Goal: Task Accomplishment & Management: Complete application form

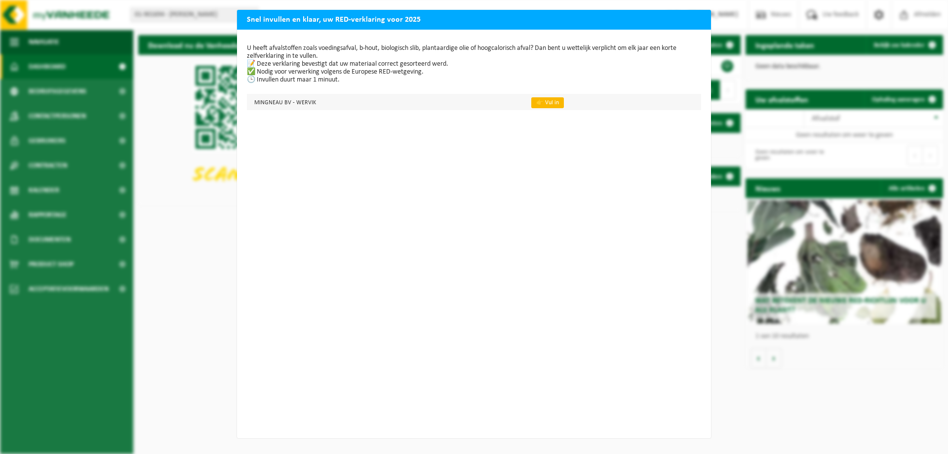
click at [531, 103] on link "👉 Vul in" at bounding box center [547, 102] width 33 height 11
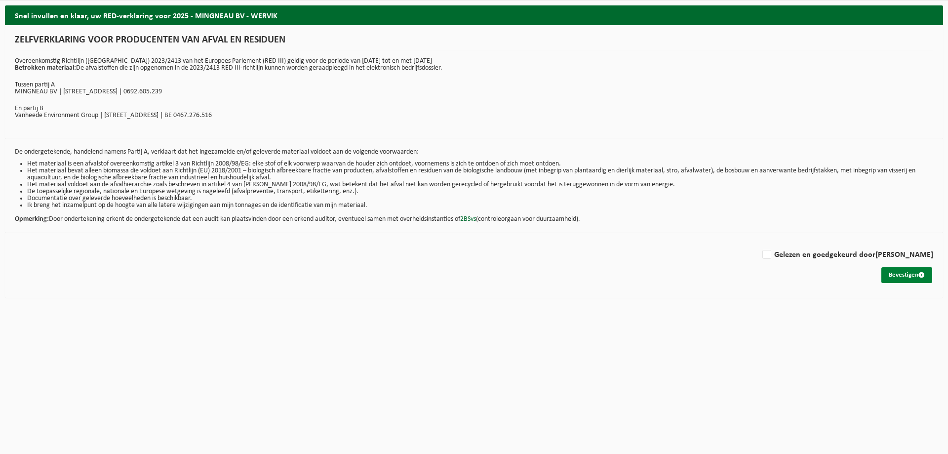
click at [914, 272] on button "Bevestigen" at bounding box center [906, 275] width 51 height 16
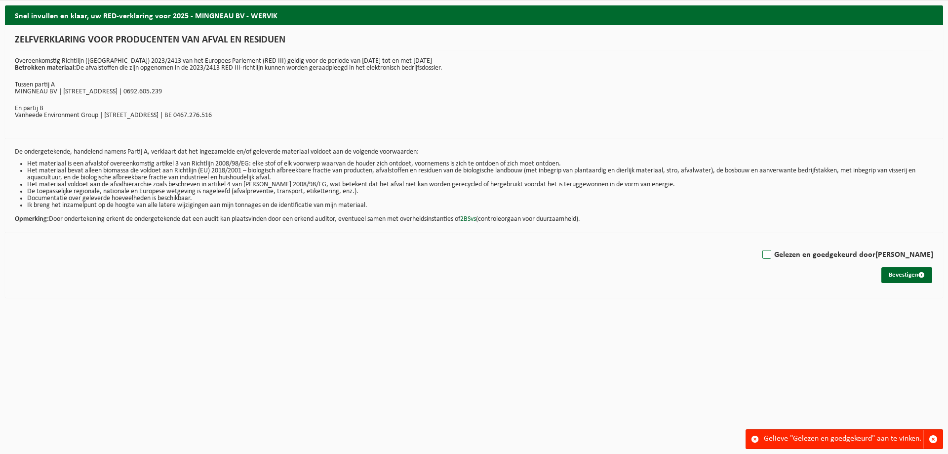
click at [782, 258] on label "Gelezen en goedgekeurd door Andy Mingneau" at bounding box center [846, 254] width 173 height 15
click at [933, 242] on input "Gelezen en goedgekeurd door Andy Mingneau" at bounding box center [933, 242] width 0 height 0
checkbox input "true"
click at [905, 272] on button "Bevestigen" at bounding box center [906, 275] width 51 height 16
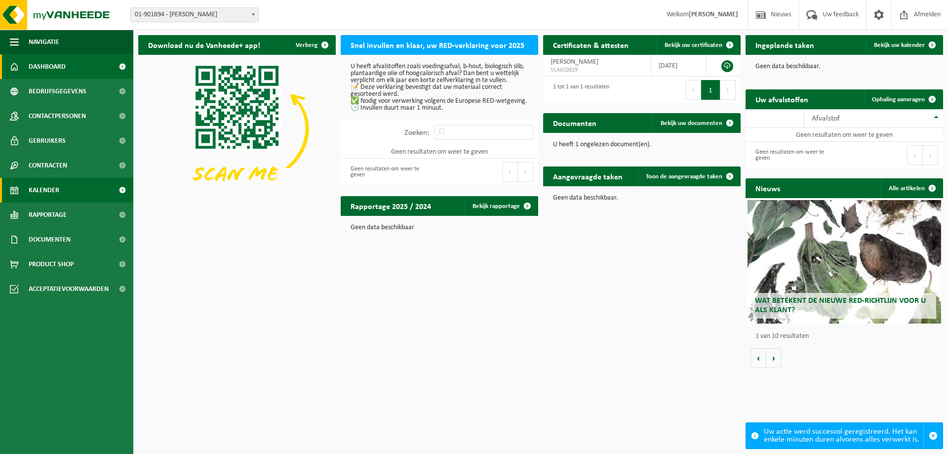
click at [69, 196] on link "Kalender" at bounding box center [66, 190] width 133 height 25
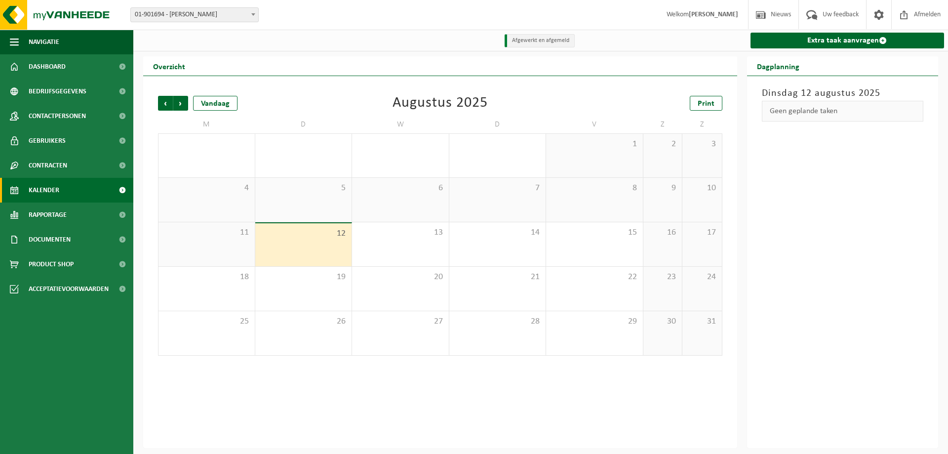
click at [298, 207] on div "5" at bounding box center [303, 200] width 97 height 44
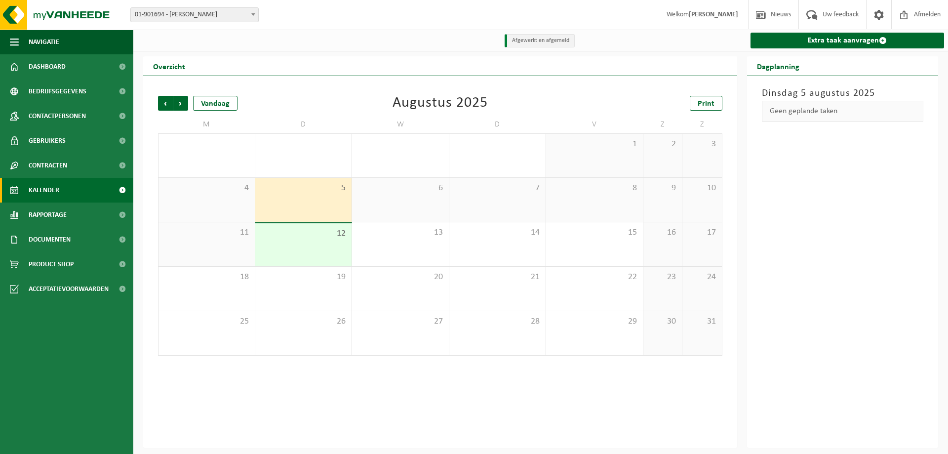
click at [304, 230] on span "12" at bounding box center [303, 233] width 87 height 11
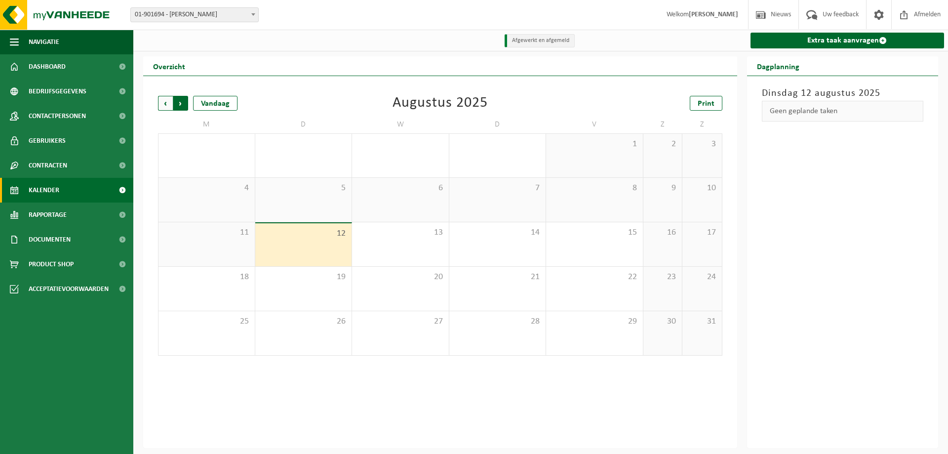
click at [164, 100] on span "Vorige" at bounding box center [165, 103] width 15 height 15
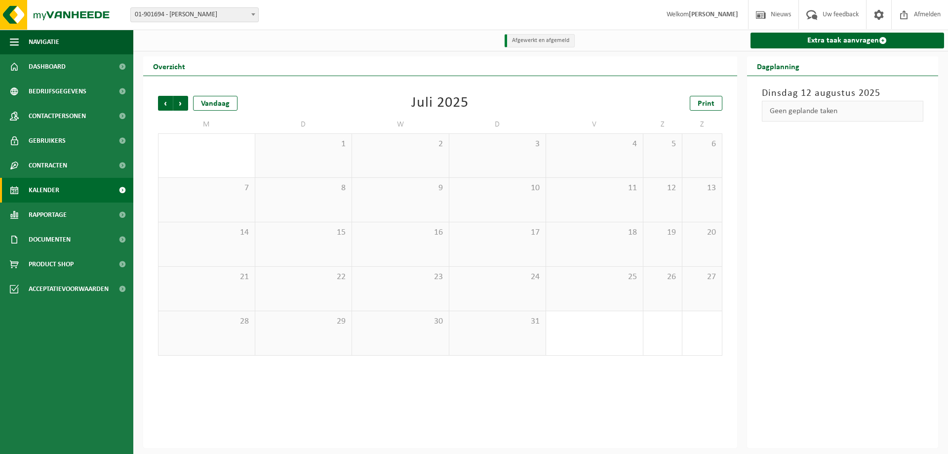
click at [476, 249] on div "17" at bounding box center [497, 244] width 97 height 44
drag, startPoint x: 505, startPoint y: 288, endPoint x: 506, endPoint y: 319, distance: 30.6
click at [505, 289] on div "24" at bounding box center [497, 289] width 97 height 44
click at [508, 326] on span "31" at bounding box center [497, 321] width 87 height 11
click at [157, 103] on div "Vorige Volgende Vandaag Juli 2025 Print M D W D V Z Z 30 1 2 3 4 5 6 7 8 9 10 1…" at bounding box center [440, 225] width 574 height 279
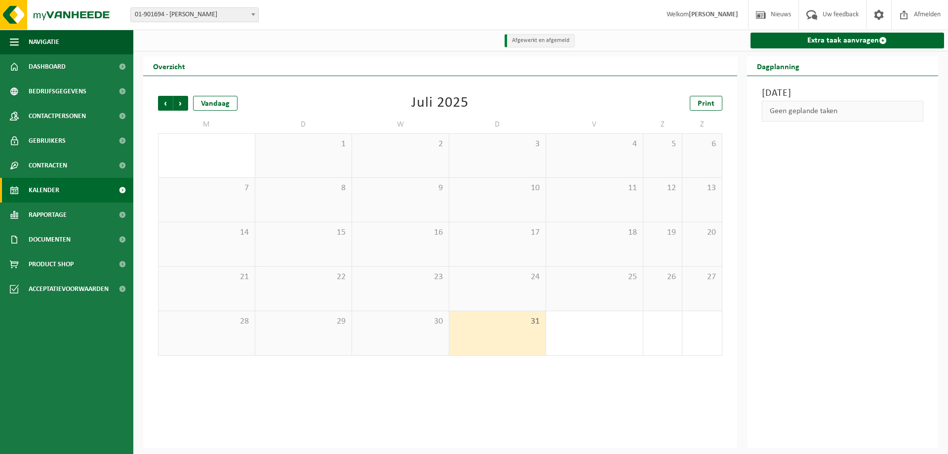
click at [238, 8] on span "01-901694 - [PERSON_NAME]" at bounding box center [194, 15] width 127 height 14
select select "19929"
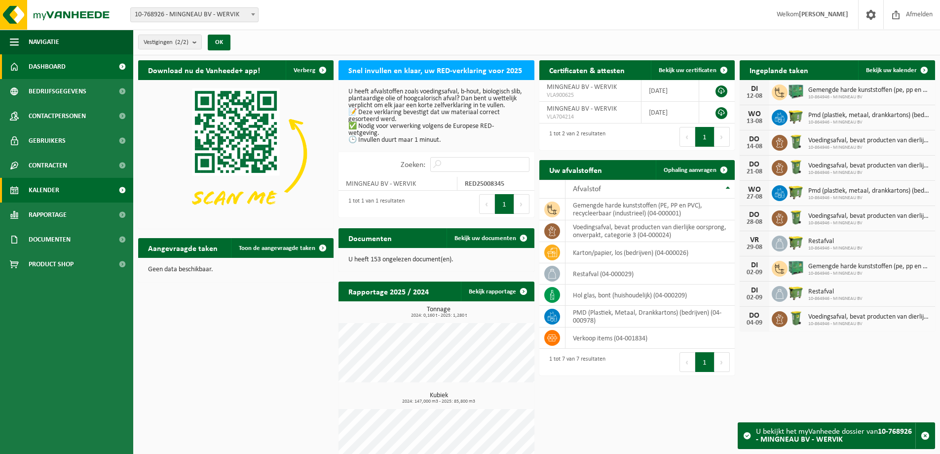
click at [60, 186] on link "Kalender" at bounding box center [66, 190] width 133 height 25
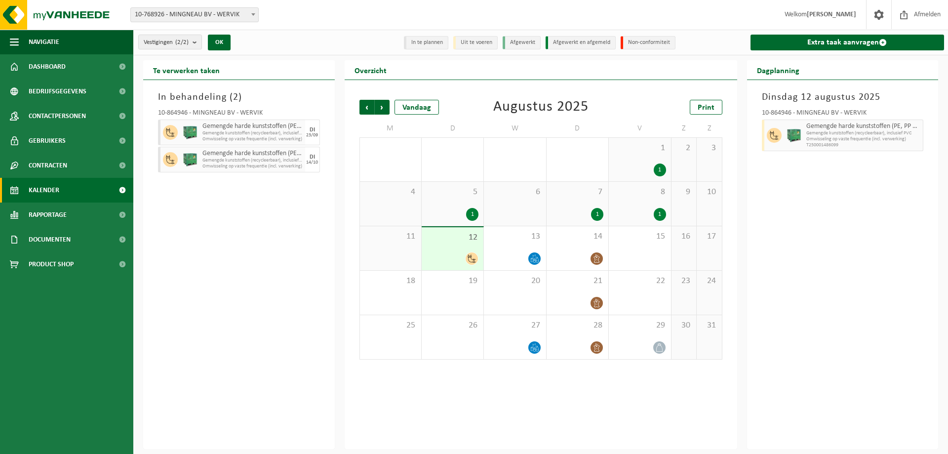
click at [470, 208] on div "1" at bounding box center [472, 214] width 12 height 13
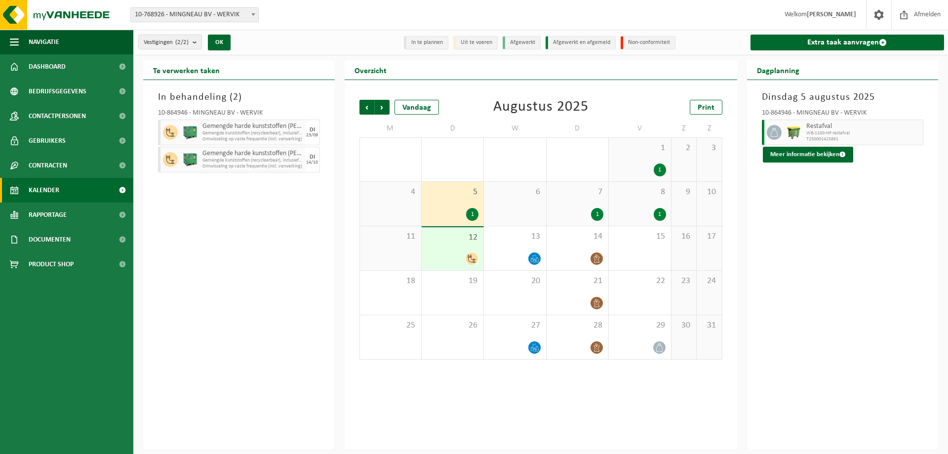
click at [470, 249] on div "12" at bounding box center [452, 248] width 62 height 43
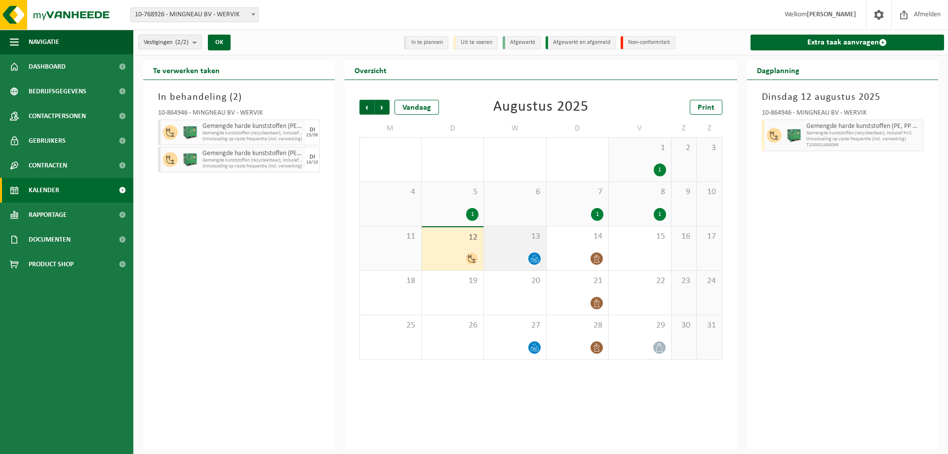
click at [516, 253] on div at bounding box center [515, 258] width 52 height 13
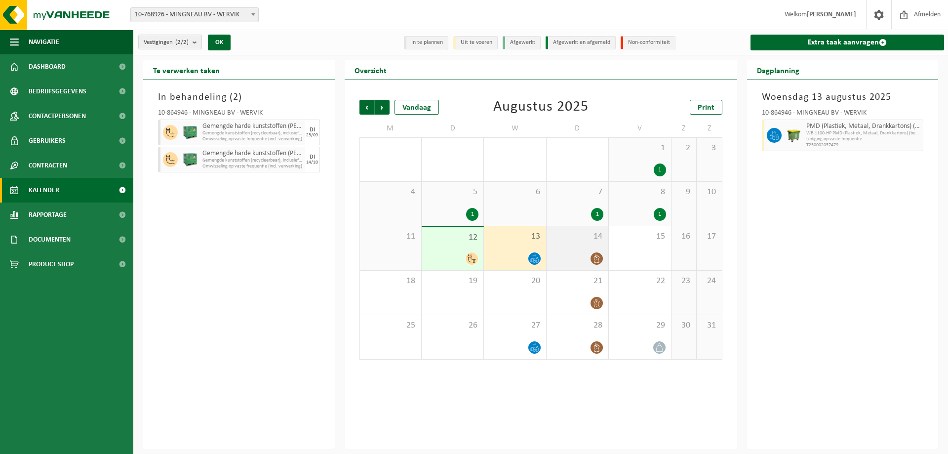
click at [581, 260] on div at bounding box center [577, 258] width 52 height 13
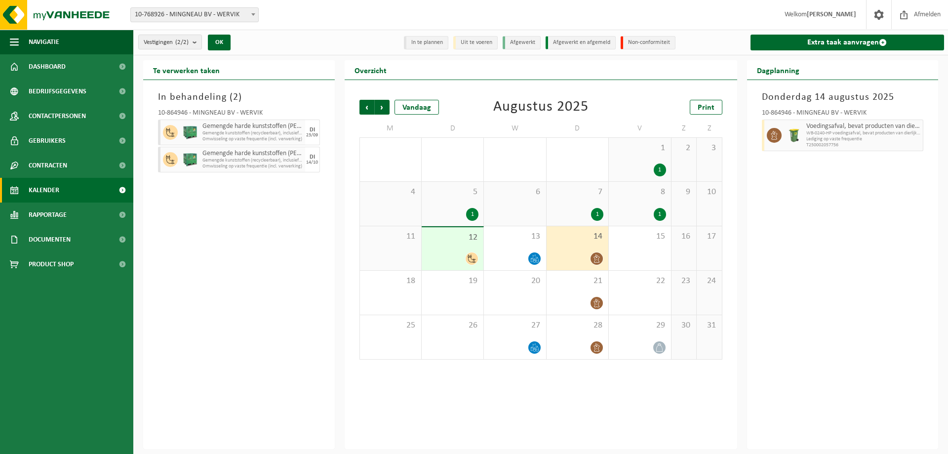
click at [457, 249] on div "12" at bounding box center [452, 248] width 62 height 43
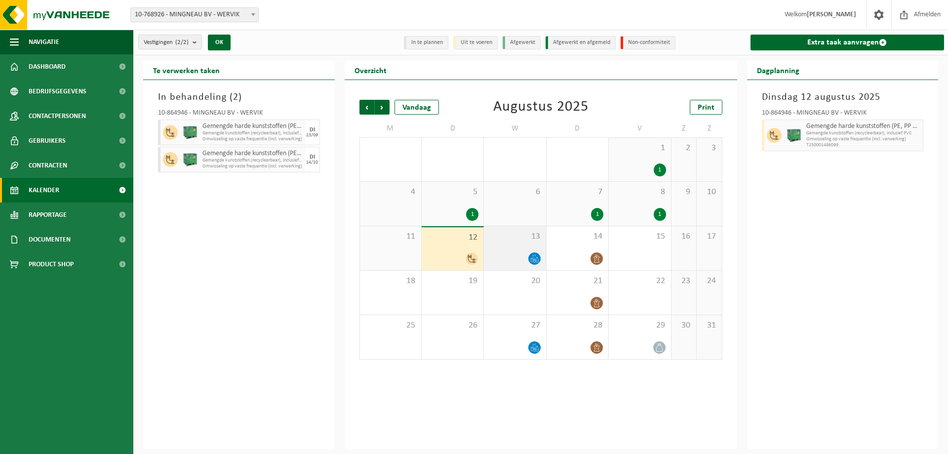
click at [519, 260] on div at bounding box center [515, 258] width 52 height 13
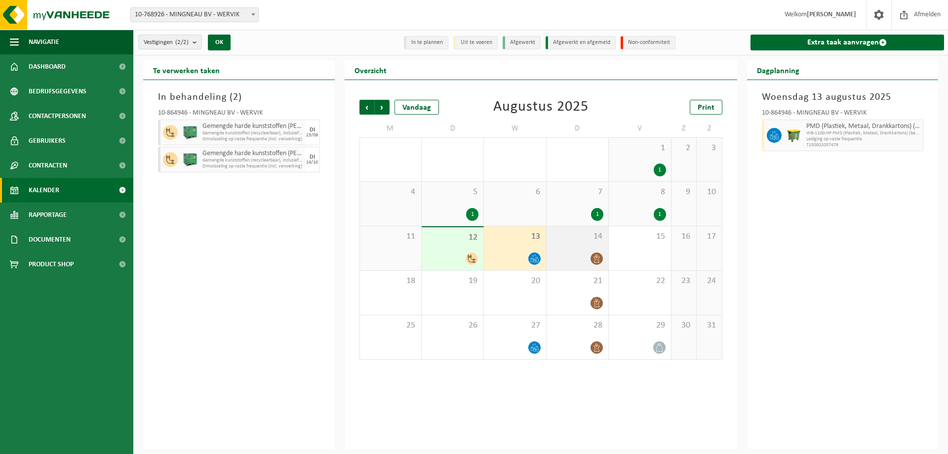
click at [575, 261] on div at bounding box center [577, 258] width 52 height 13
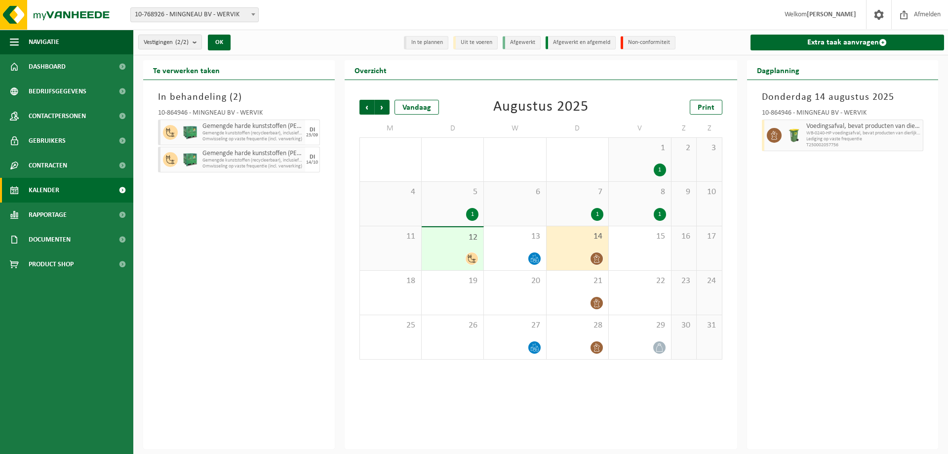
click at [459, 252] on div at bounding box center [452, 258] width 52 height 13
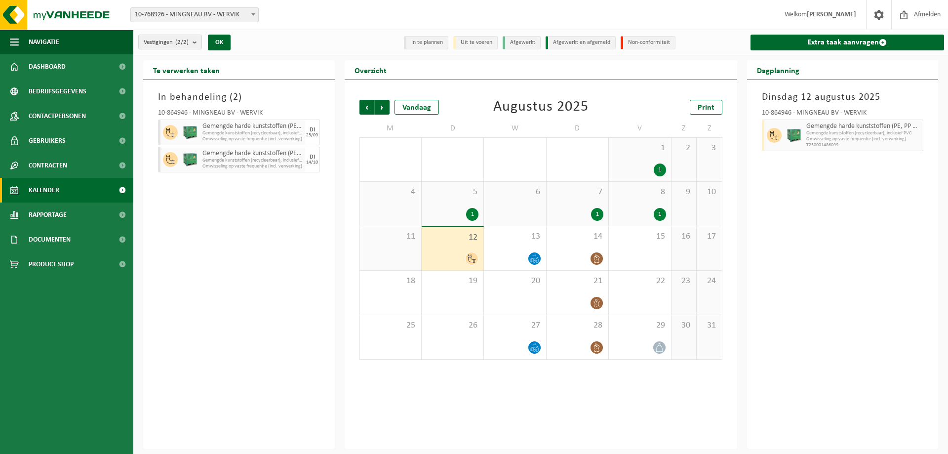
click at [468, 240] on span "12" at bounding box center [452, 237] width 52 height 11
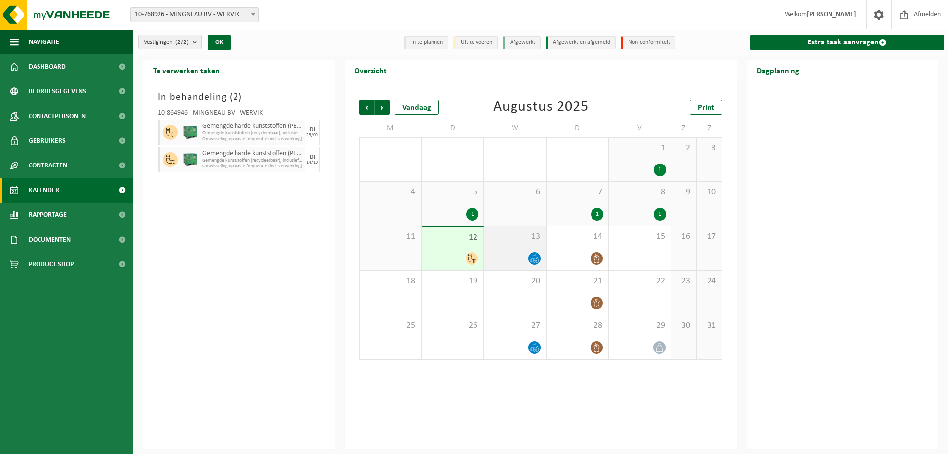
click at [515, 250] on div "13" at bounding box center [515, 248] width 62 height 44
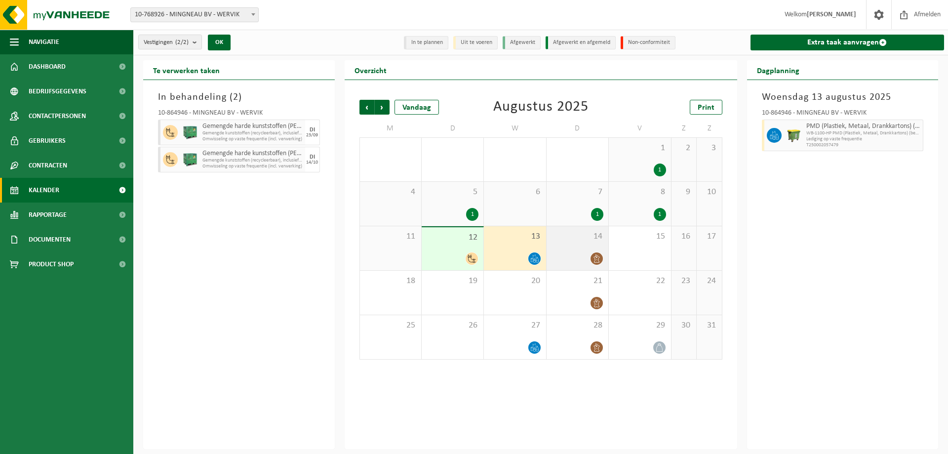
click at [604, 253] on div "14" at bounding box center [577, 248] width 62 height 44
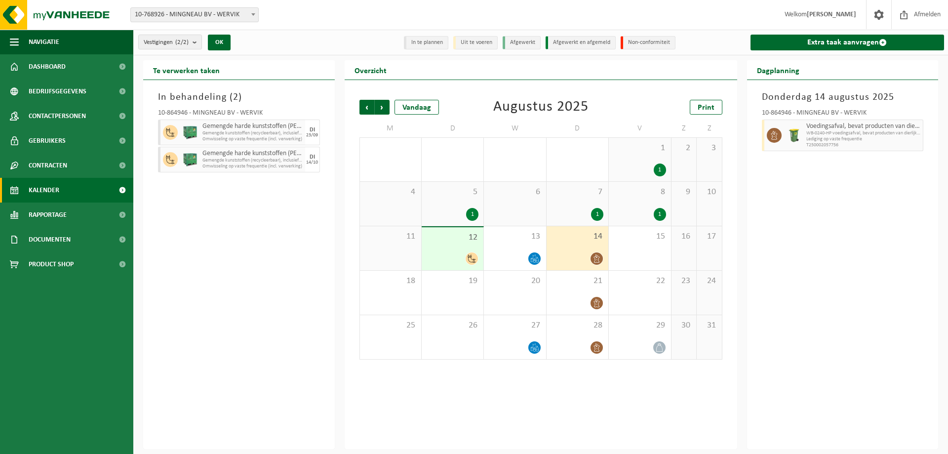
click at [472, 253] on span at bounding box center [471, 258] width 12 height 12
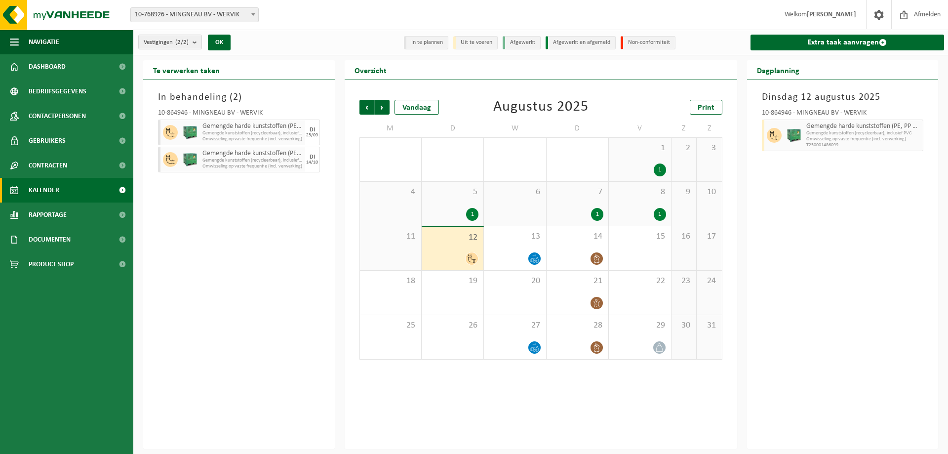
click at [441, 188] on span "5" at bounding box center [452, 192] width 52 height 11
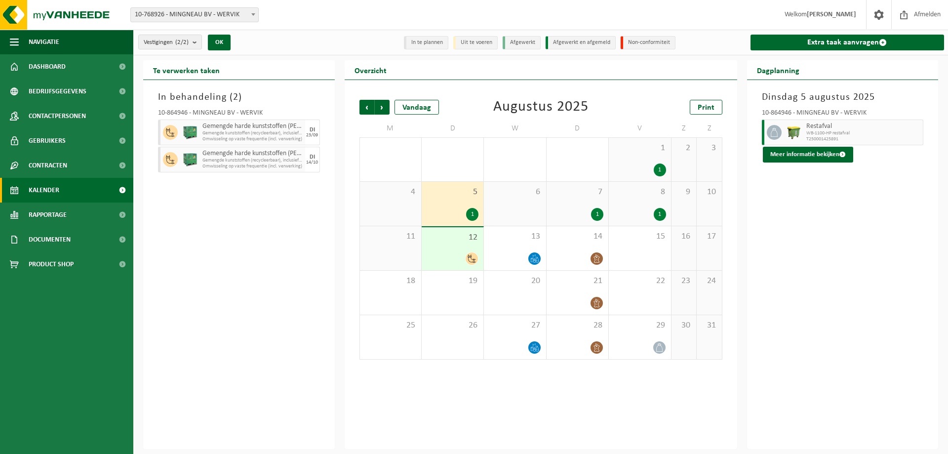
click at [440, 246] on div "12" at bounding box center [452, 248] width 62 height 43
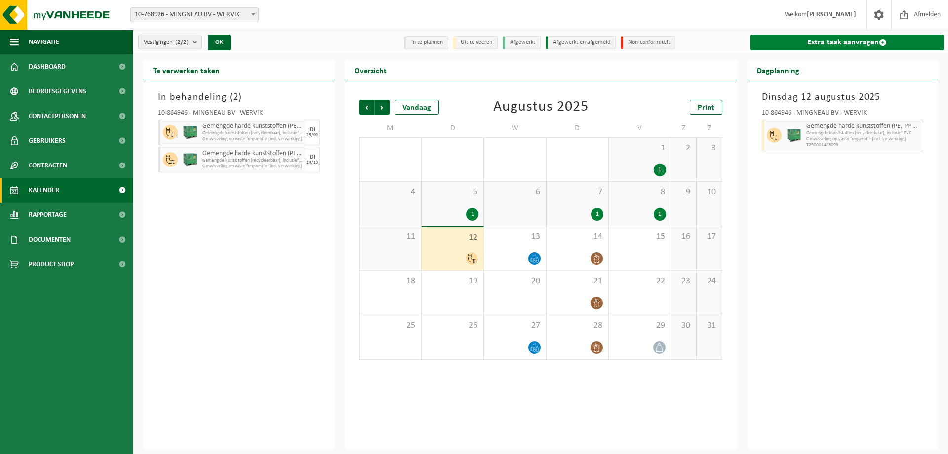
click at [847, 44] on link "Extra taak aanvragen" at bounding box center [847, 43] width 194 height 16
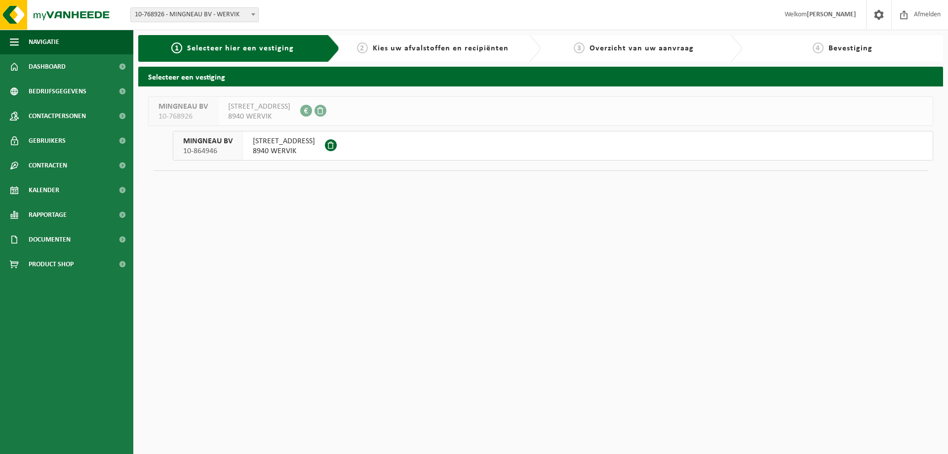
click at [171, 17] on span "10-768926 - MINGNEAU BV - WERVIK" at bounding box center [194, 15] width 127 height 14
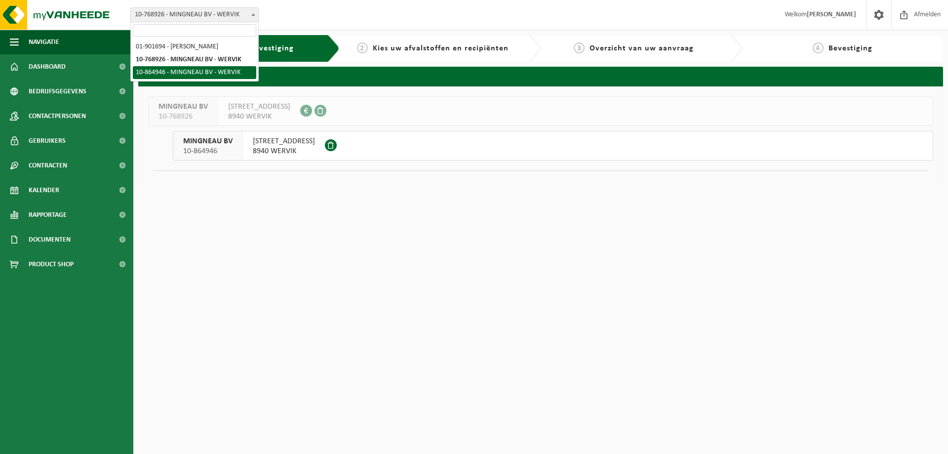
select select "102231"
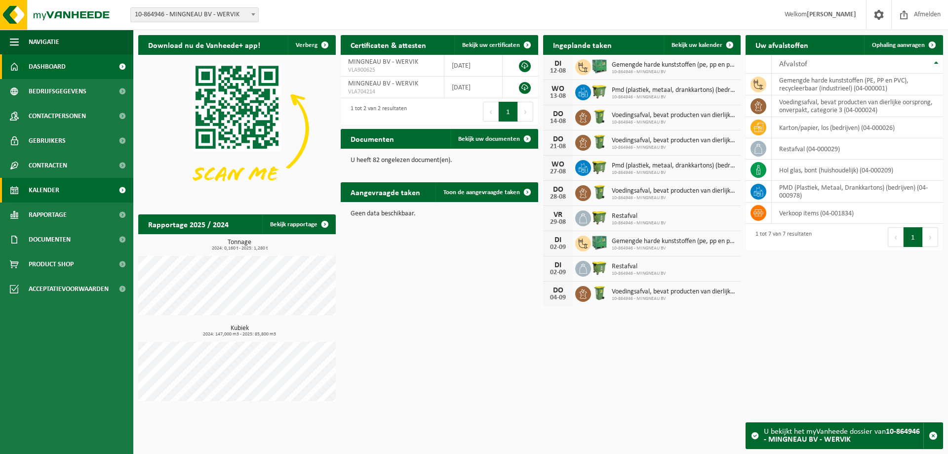
click at [75, 193] on link "Kalender" at bounding box center [66, 190] width 133 height 25
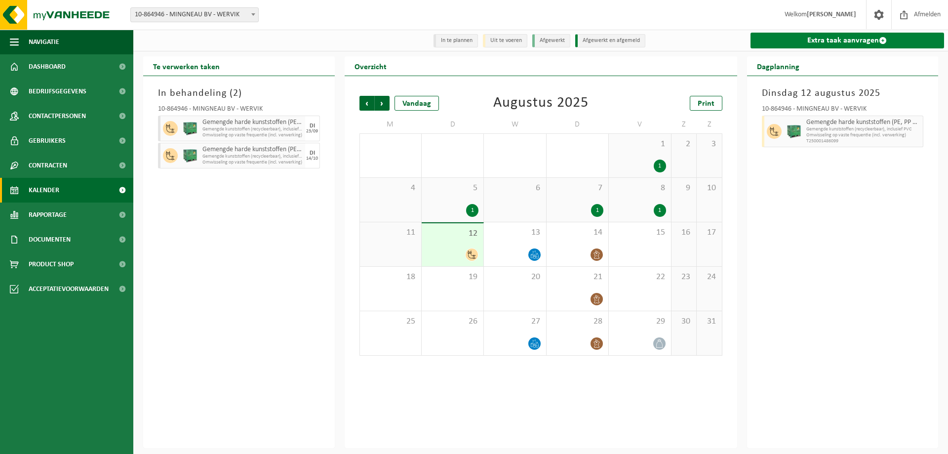
click at [813, 46] on link "Extra taak aanvragen" at bounding box center [847, 41] width 194 height 16
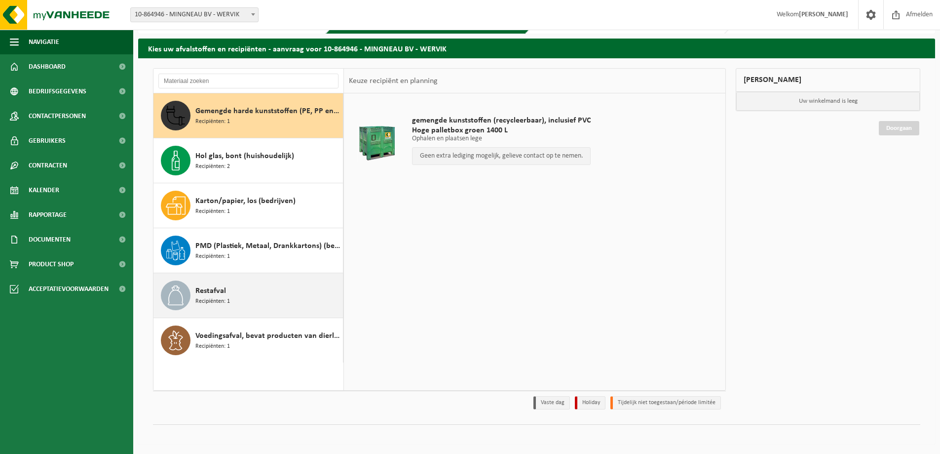
scroll to position [29, 0]
click at [291, 309] on div "Restafval Recipiënten: 1" at bounding box center [267, 295] width 145 height 30
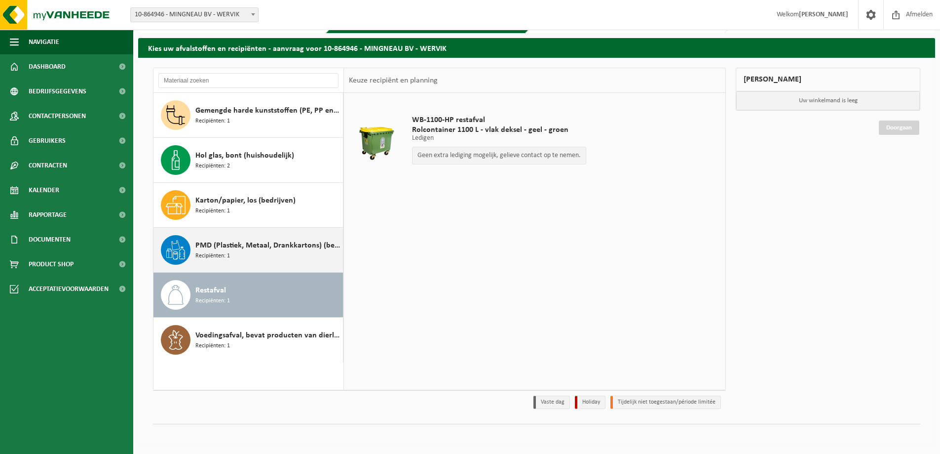
click at [247, 245] on span "PMD (Plastiek, Metaal, Drankkartons) (bedrijven)" at bounding box center [267, 245] width 145 height 12
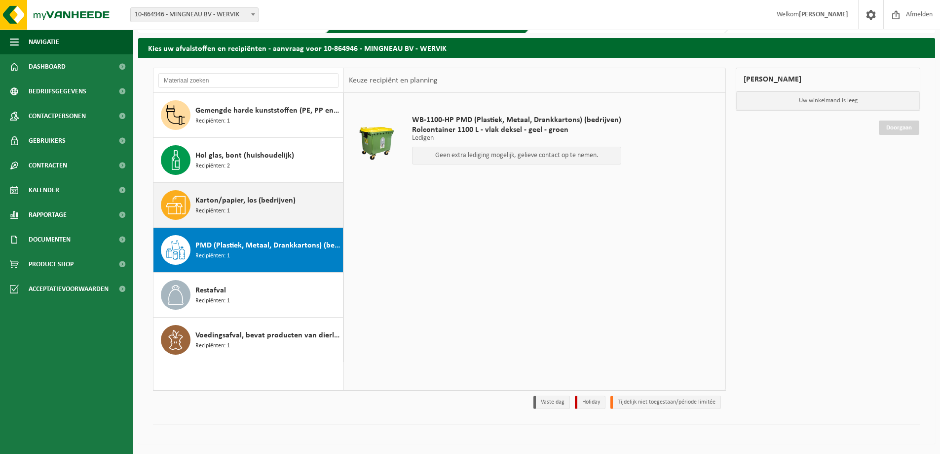
click at [257, 198] on span "Karton/papier, los (bedrijven)" at bounding box center [245, 200] width 100 height 12
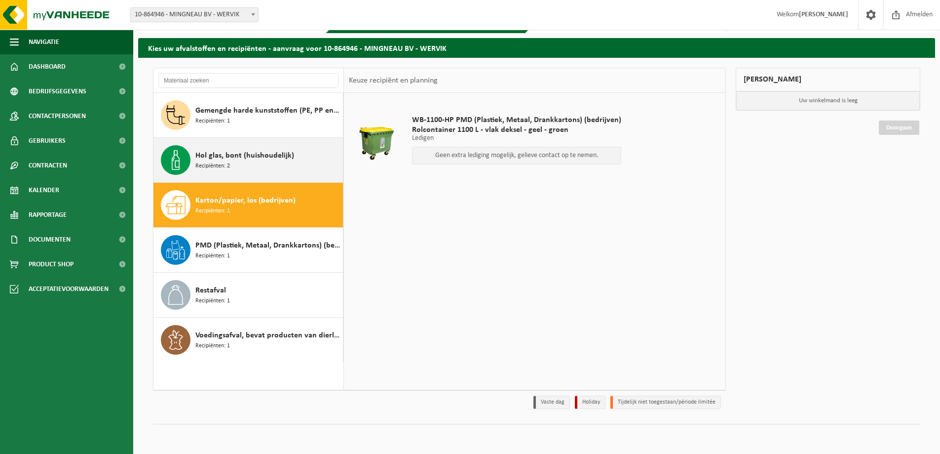
click at [260, 163] on div "Hol glas, bont (huishoudelijk) Recipiënten: 2" at bounding box center [267, 160] width 145 height 30
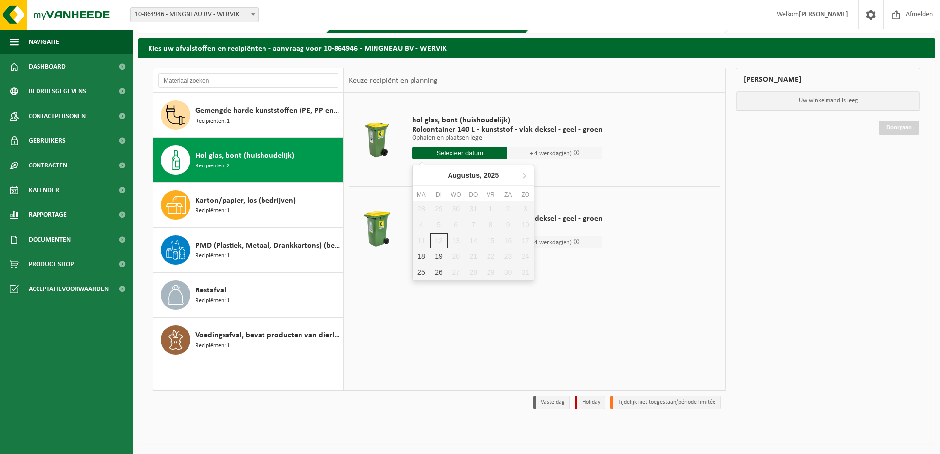
click at [442, 152] on input "text" at bounding box center [459, 153] width 95 height 12
click at [420, 258] on div "18" at bounding box center [421, 256] width 17 height 16
type input "Van 2025-08-18"
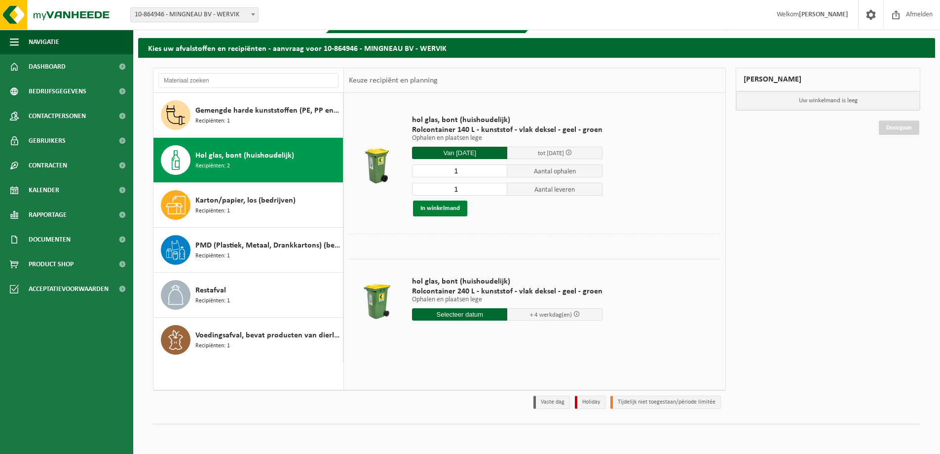
click at [453, 212] on button "In winkelmand" at bounding box center [440, 208] width 54 height 16
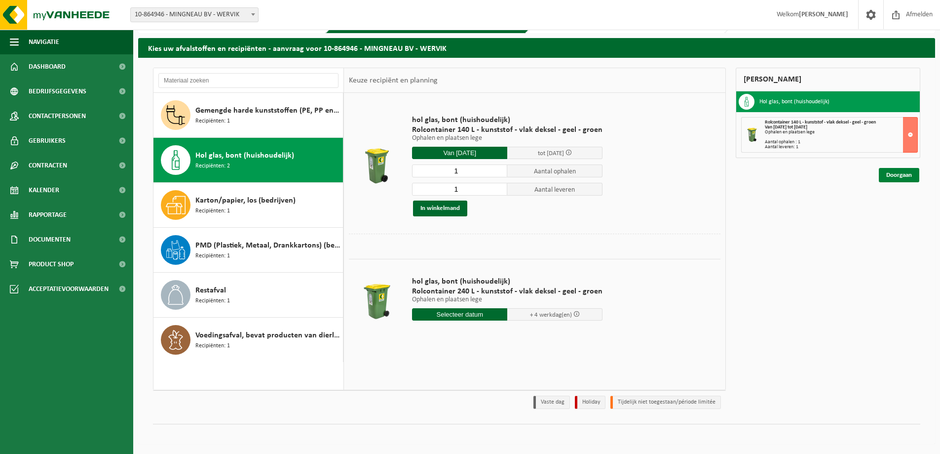
click at [890, 173] on link "Doorgaan" at bounding box center [899, 175] width 40 height 14
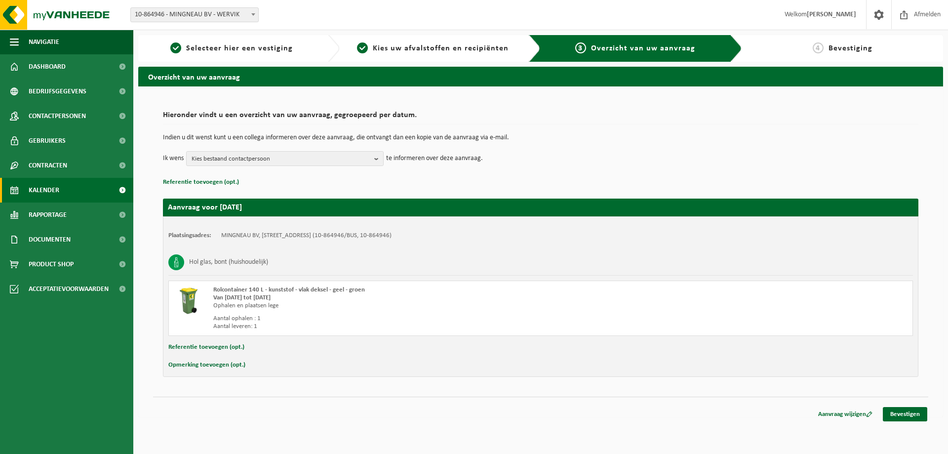
click at [57, 185] on span "Kalender" at bounding box center [44, 190] width 31 height 25
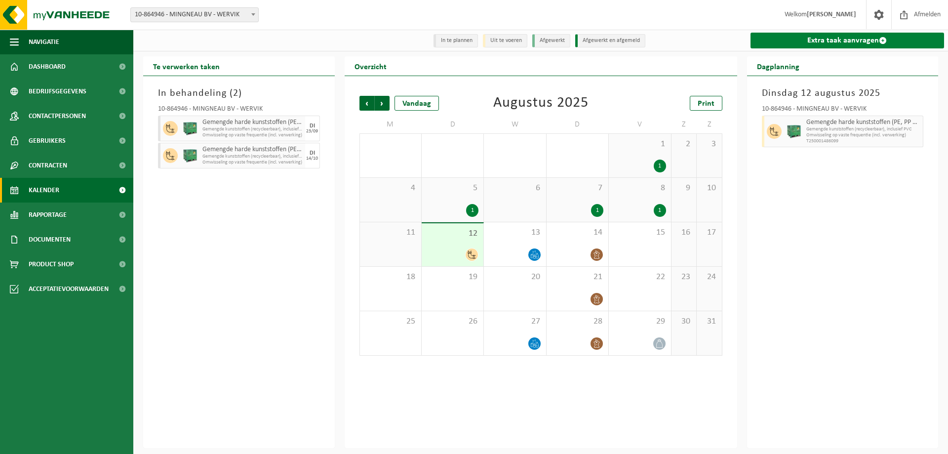
click at [828, 42] on link "Extra taak aanvragen" at bounding box center [847, 41] width 194 height 16
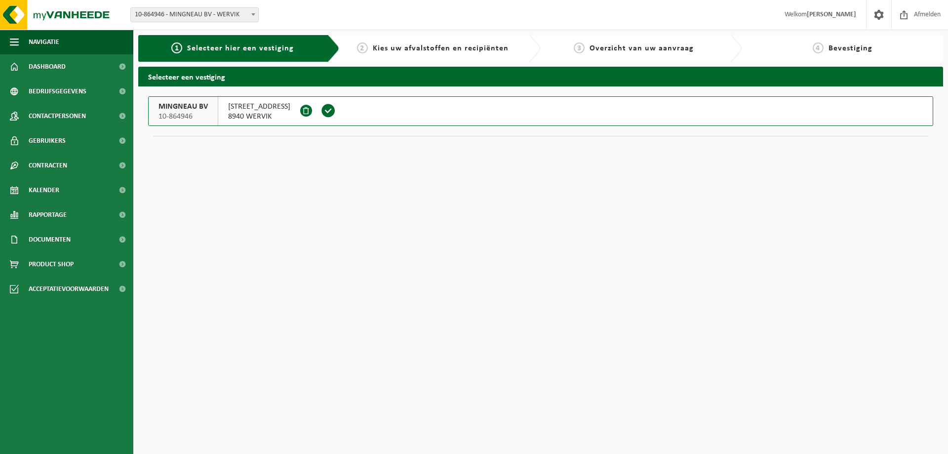
click at [854, 50] on span "Bevestiging" at bounding box center [850, 48] width 44 height 8
click at [835, 48] on span "Bevestiging" at bounding box center [850, 48] width 44 height 8
click at [814, 48] on span "4" at bounding box center [817, 47] width 11 height 11
drag, startPoint x: 810, startPoint y: 49, endPoint x: 873, endPoint y: 47, distance: 62.2
click at [873, 47] on div "4 Bevestiging" at bounding box center [842, 48] width 191 height 12
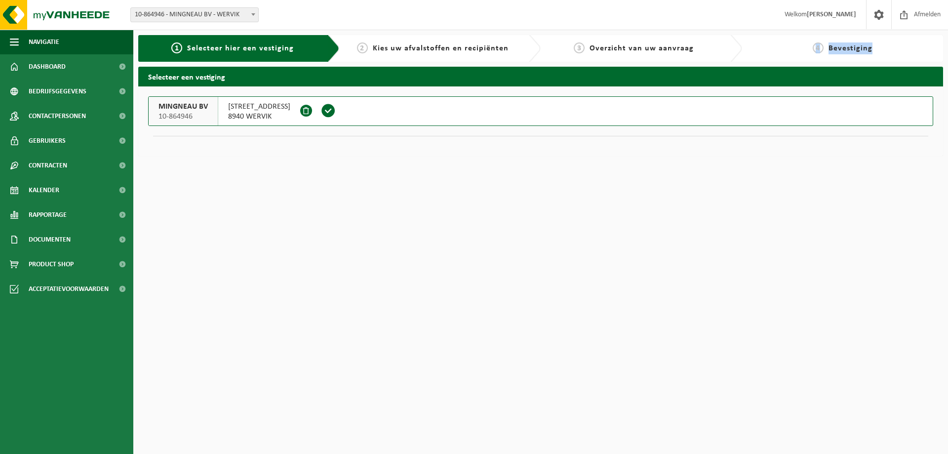
click at [272, 110] on span "GELUWESTRAAT 130" at bounding box center [259, 107] width 62 height 10
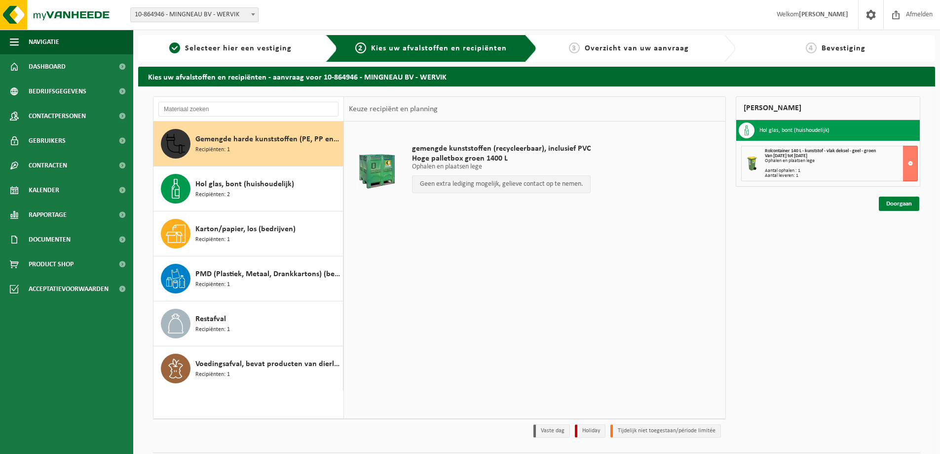
click at [901, 210] on link "Doorgaan" at bounding box center [899, 203] width 40 height 14
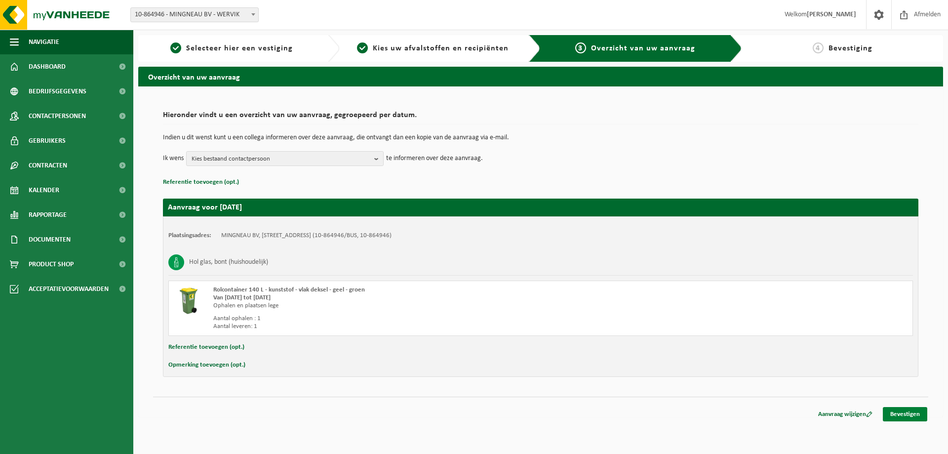
click at [901, 414] on link "Bevestigen" at bounding box center [904, 414] width 44 height 14
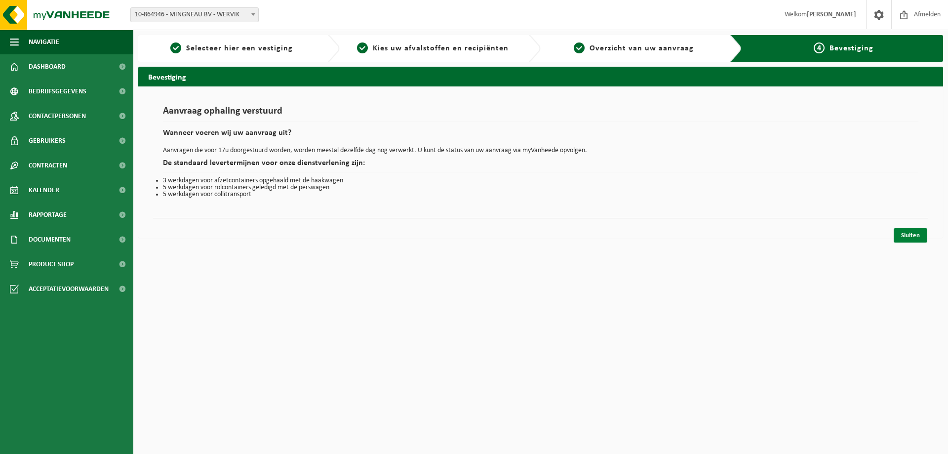
click at [907, 232] on link "Sluiten" at bounding box center [910, 235] width 34 height 14
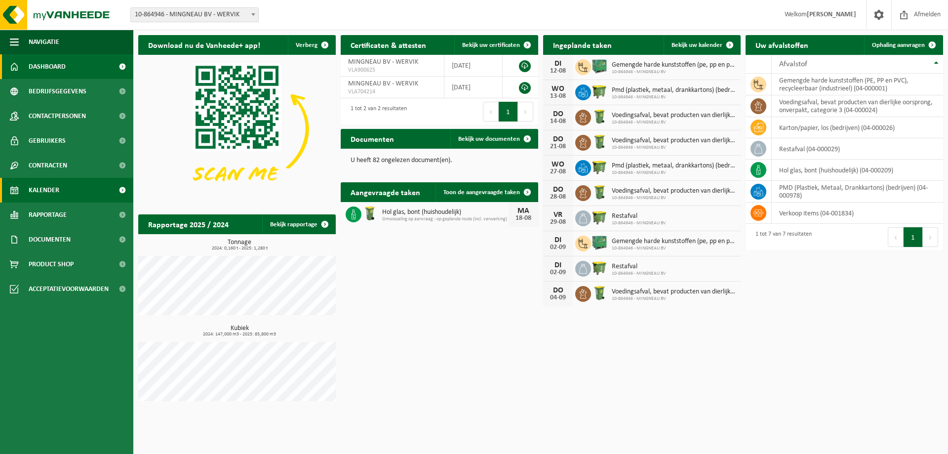
click at [63, 189] on link "Kalender" at bounding box center [66, 190] width 133 height 25
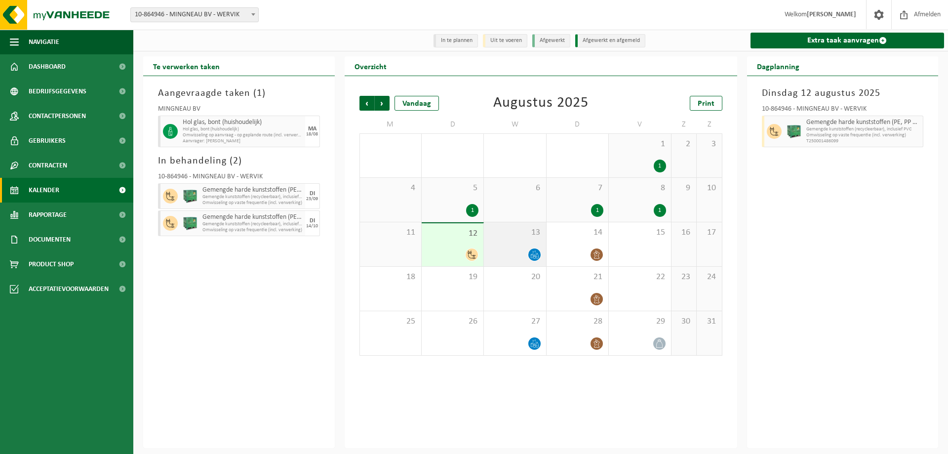
click at [510, 261] on div at bounding box center [515, 254] width 52 height 13
click at [601, 259] on span at bounding box center [596, 254] width 12 height 12
